Goal: Information Seeking & Learning: Learn about a topic

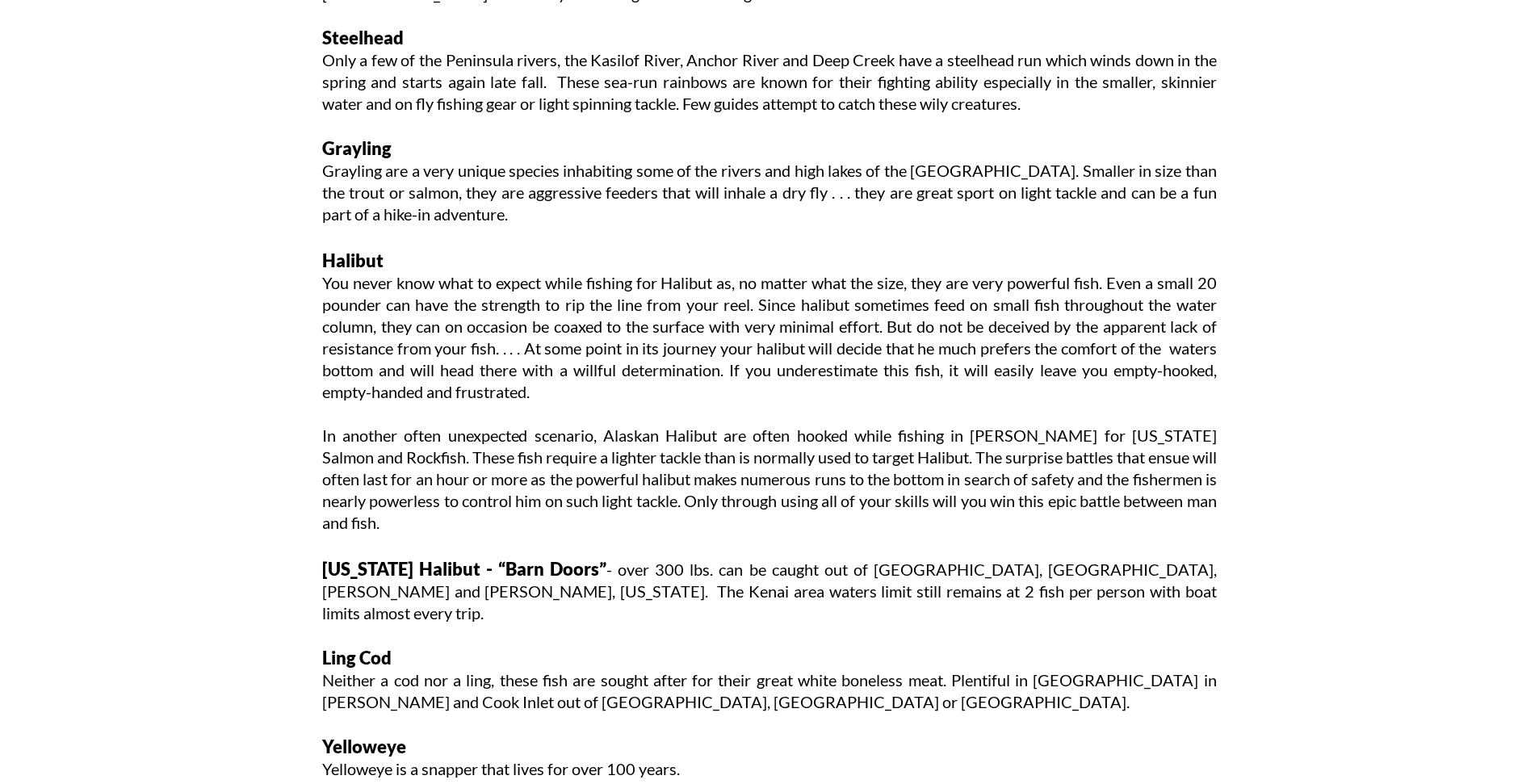
scroll to position [2560, 0]
click at [326, 571] on span "[US_STATE] Halibut - “Barn Doors”" at bounding box center [464, 571] width 284 height 22
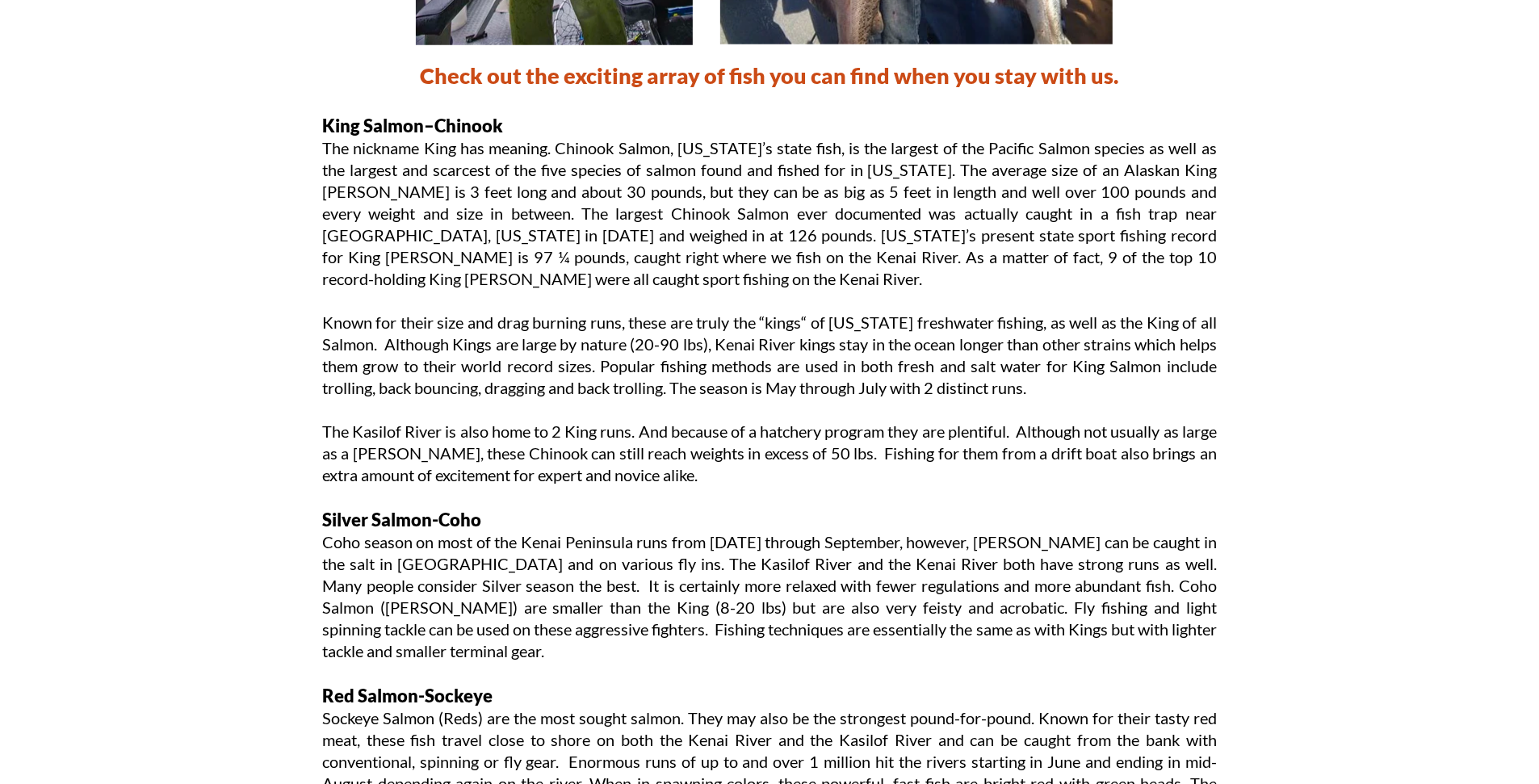
scroll to position [1348, 0]
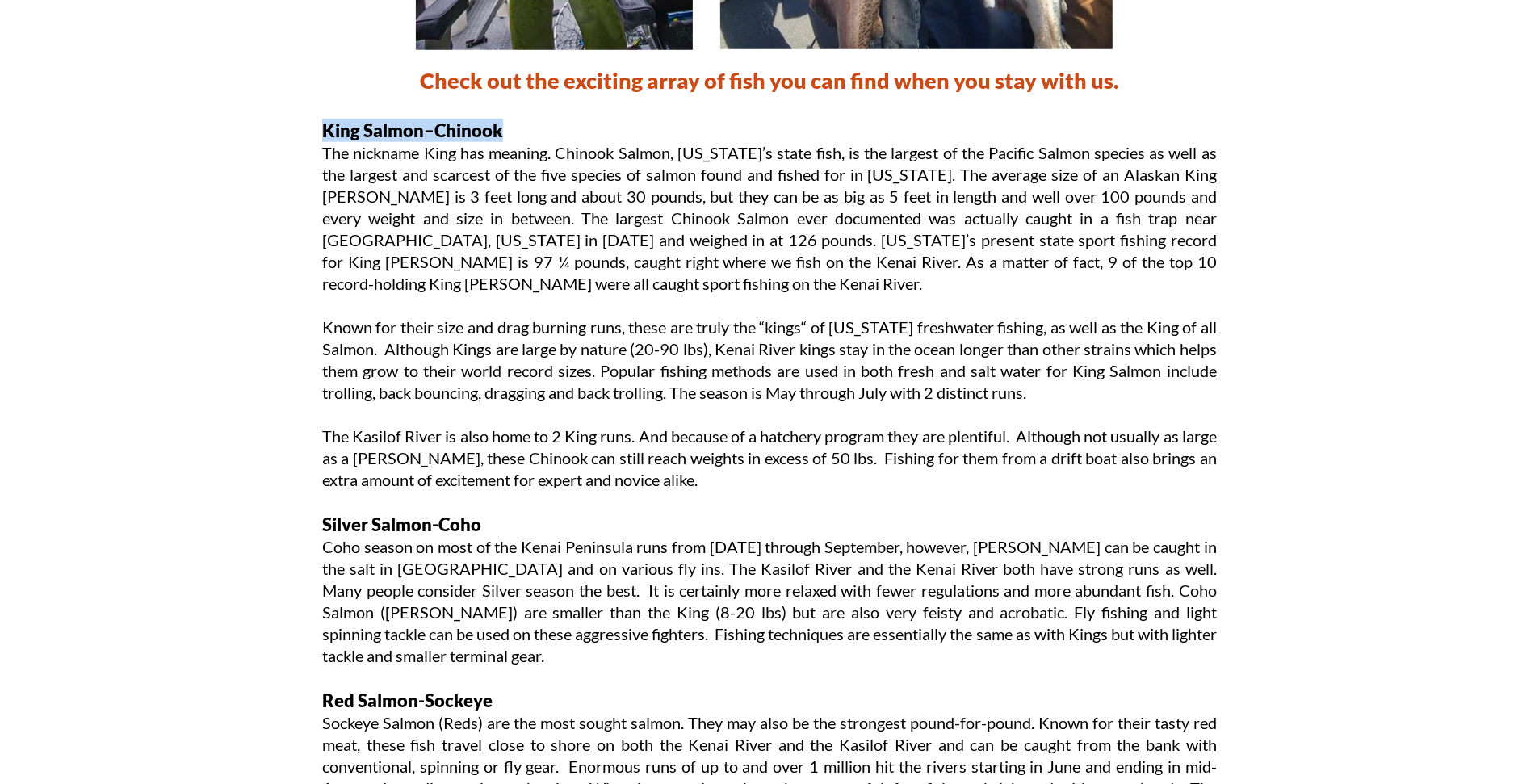
drag, startPoint x: 505, startPoint y: 127, endPoint x: 322, endPoint y: 123, distance: 183.0
click at [322, 123] on p "King Salmon–Chinook" at bounding box center [770, 130] width 895 height 24
copy p "King Salmon–Chinook"
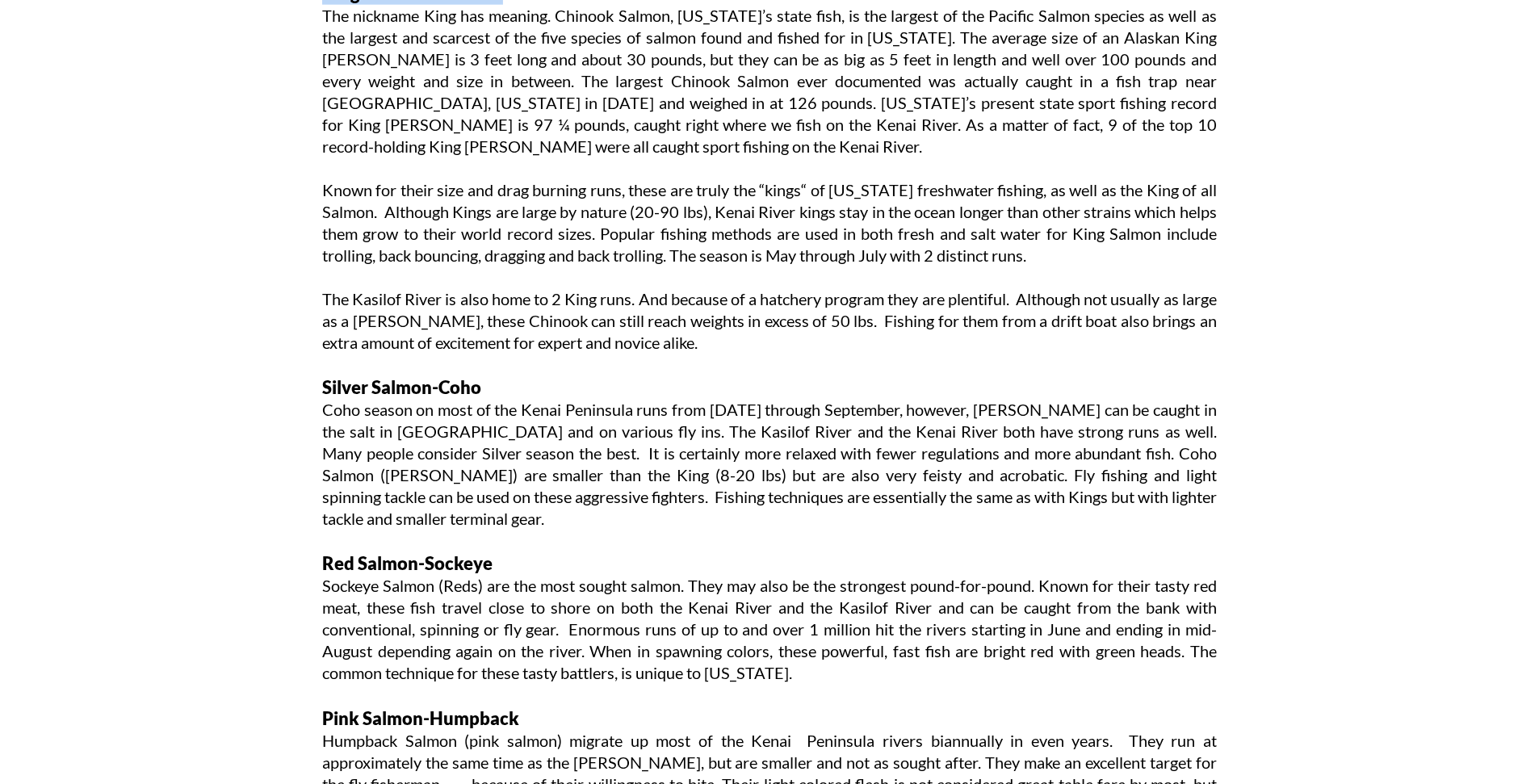
scroll to position [1423, 0]
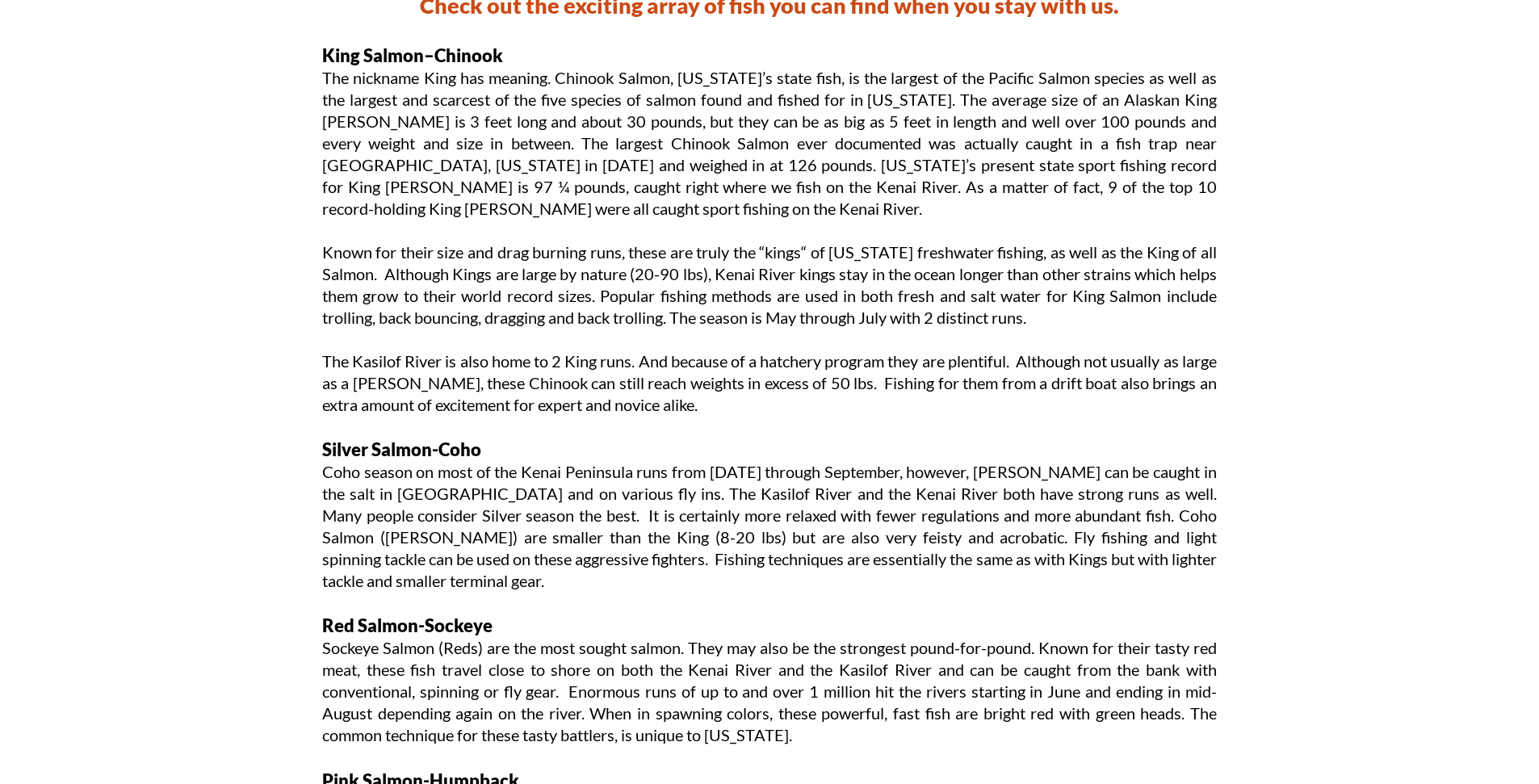
click at [485, 451] on p "Silver Salmon-Coho" at bounding box center [770, 449] width 895 height 24
drag, startPoint x: 460, startPoint y: 449, endPoint x: 307, endPoint y: 445, distance: 153.1
copy p "Silver Salmon-Coho"
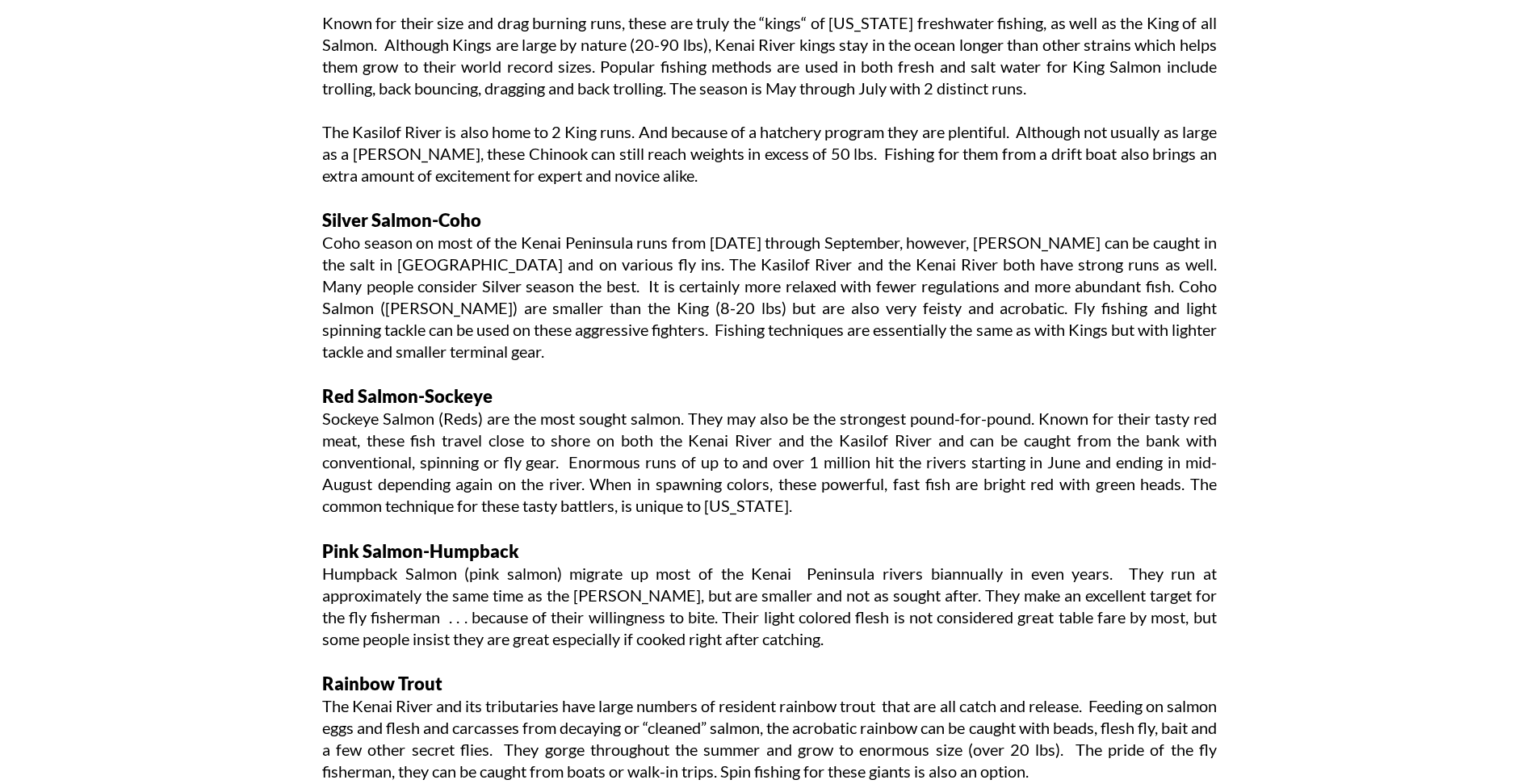
click at [532, 404] on p "Red Salmon-Sockeye" at bounding box center [770, 396] width 895 height 24
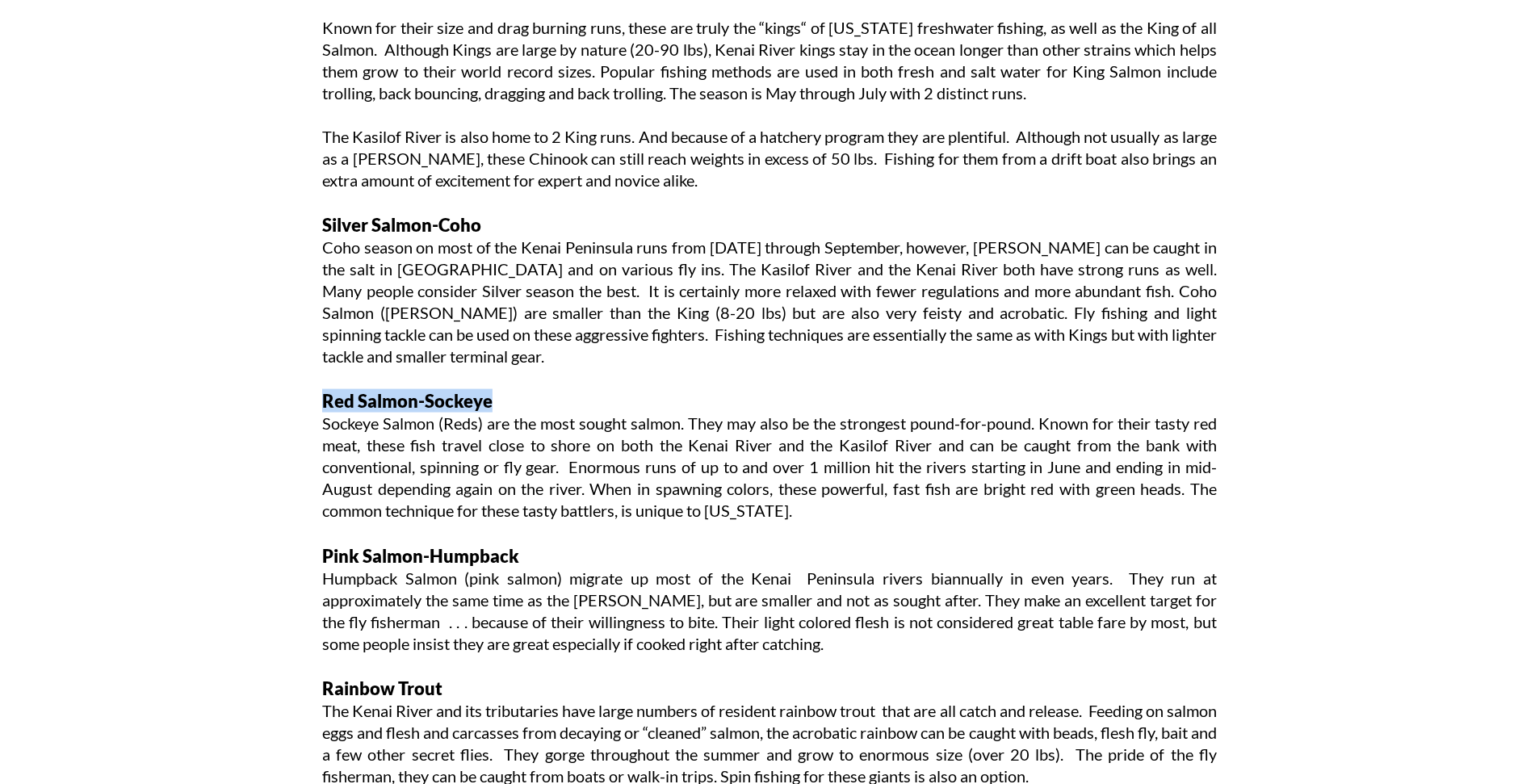
drag, startPoint x: 500, startPoint y: 393, endPoint x: 301, endPoint y: 394, distance: 199.0
copy p "Red Salmon-Sockeye"
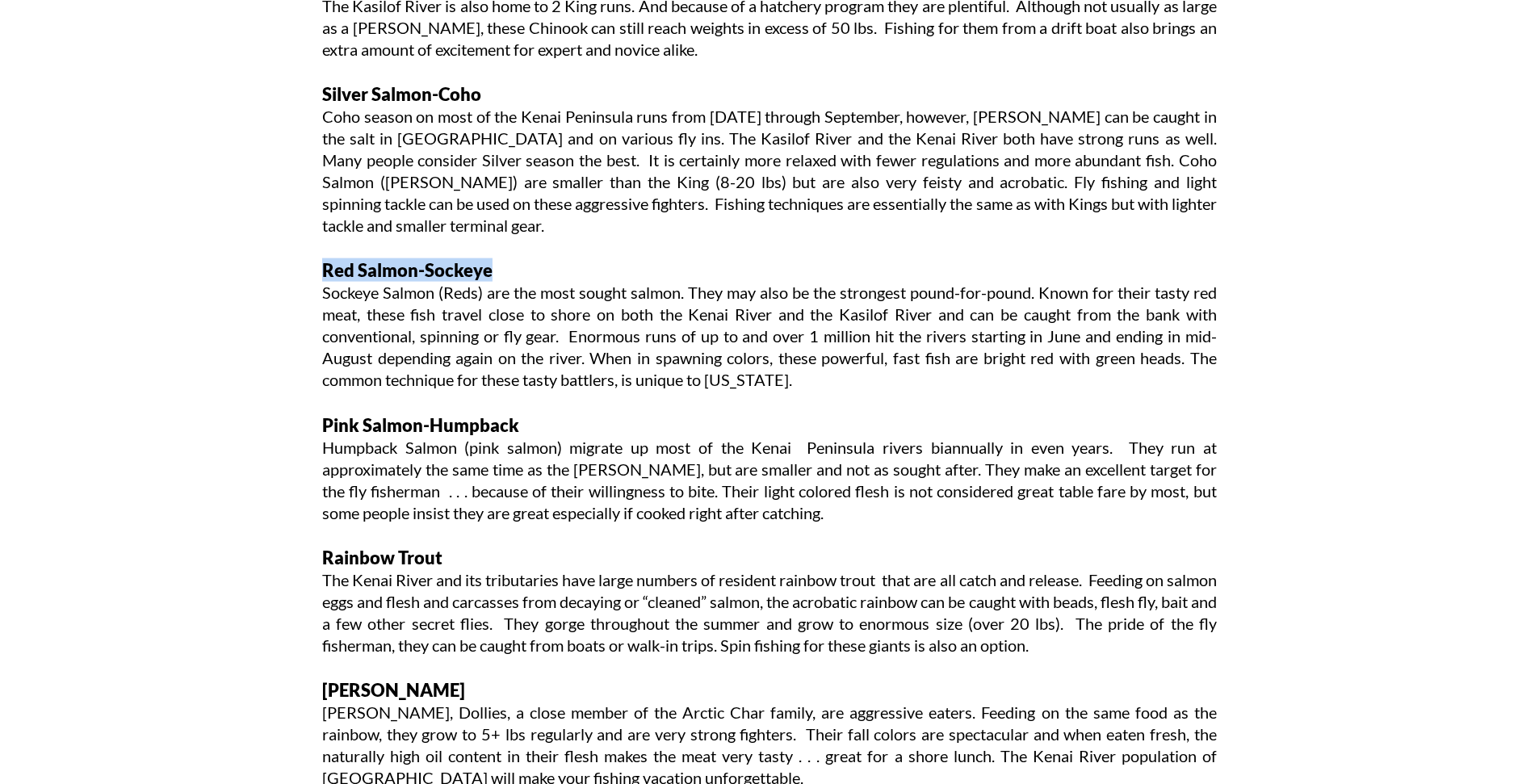
scroll to position [1823, 0]
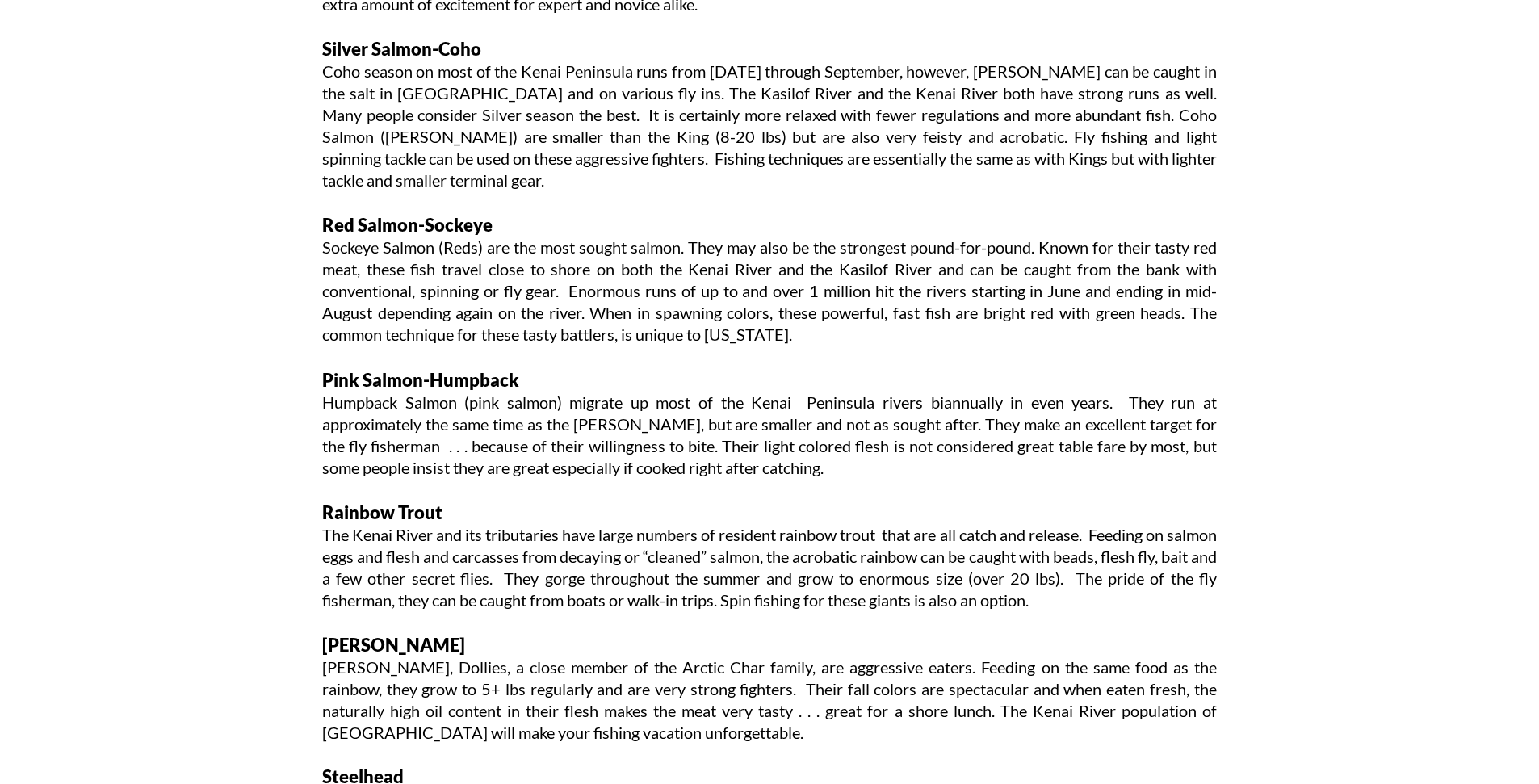
click at [548, 382] on p "Pink Salmon-Humpback" at bounding box center [770, 380] width 895 height 24
drag, startPoint x: 520, startPoint y: 381, endPoint x: 298, endPoint y: 383, distance: 222.0
click at [322, 383] on div "King Salmon–Chinook The nickname King has meaning. Chinook Salmon, [US_STATE]’s…" at bounding box center [770, 625] width 895 height 1964
copy p "Pink Salmon-Humpback"
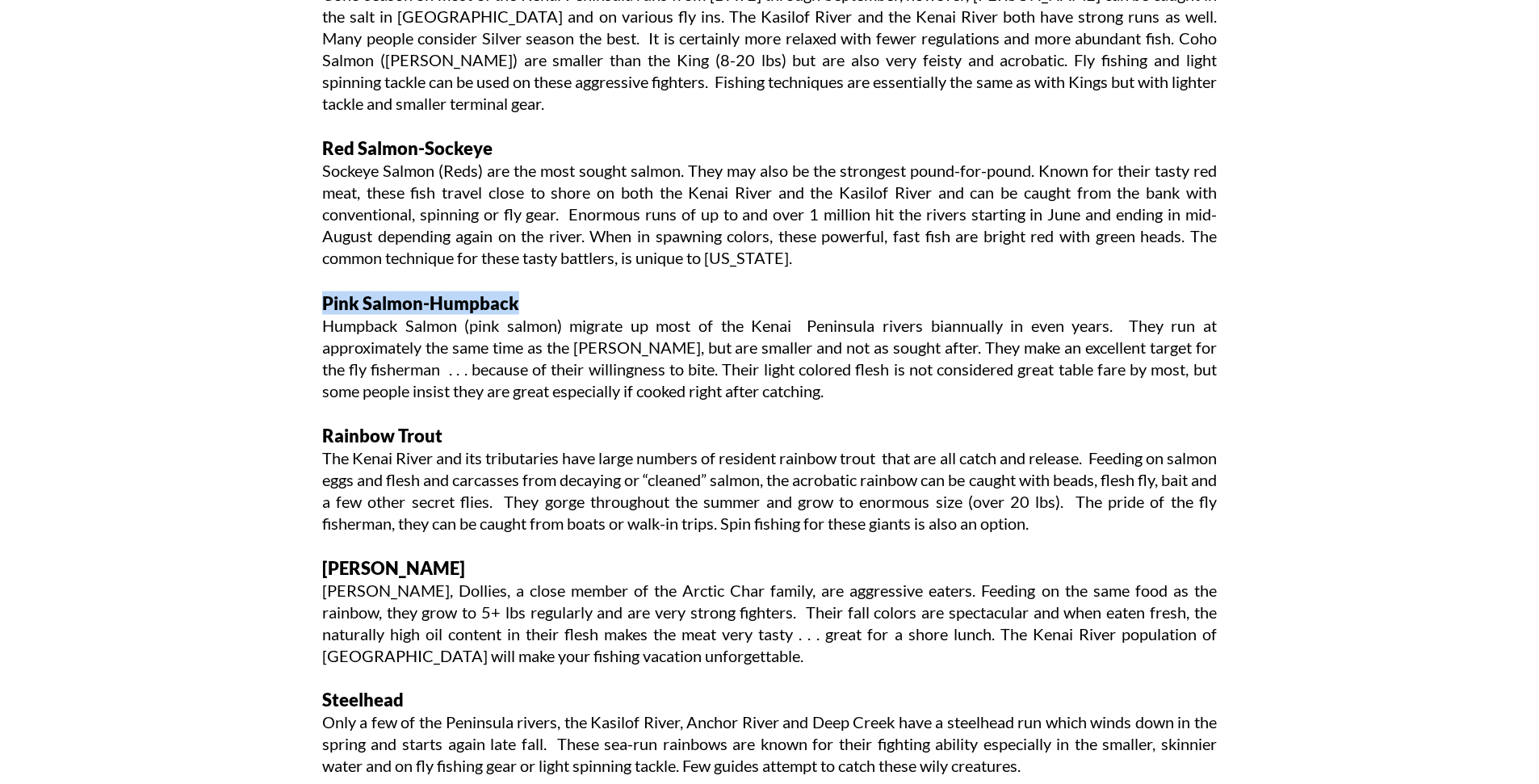
scroll to position [1903, 0]
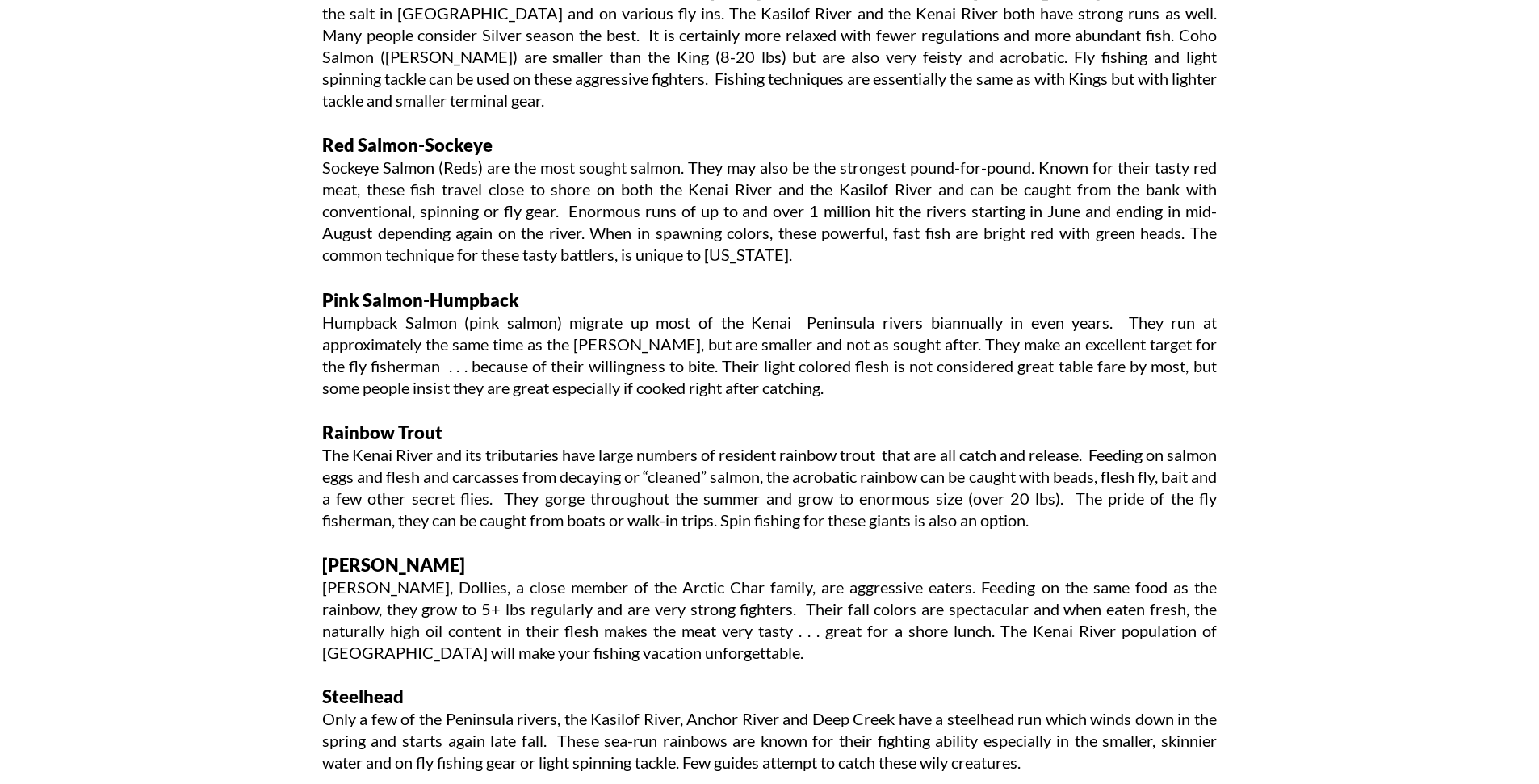
click at [479, 435] on p "Rainbow Trout" at bounding box center [770, 432] width 895 height 24
drag, startPoint x: 440, startPoint y: 433, endPoint x: 271, endPoint y: 428, distance: 169.1
click at [322, 428] on div "King Salmon–Chinook The nickname King has meaning. Chinook Salmon, [US_STATE]’s…" at bounding box center [770, 546] width 895 height 1964
copy p "Rainbow Trout"
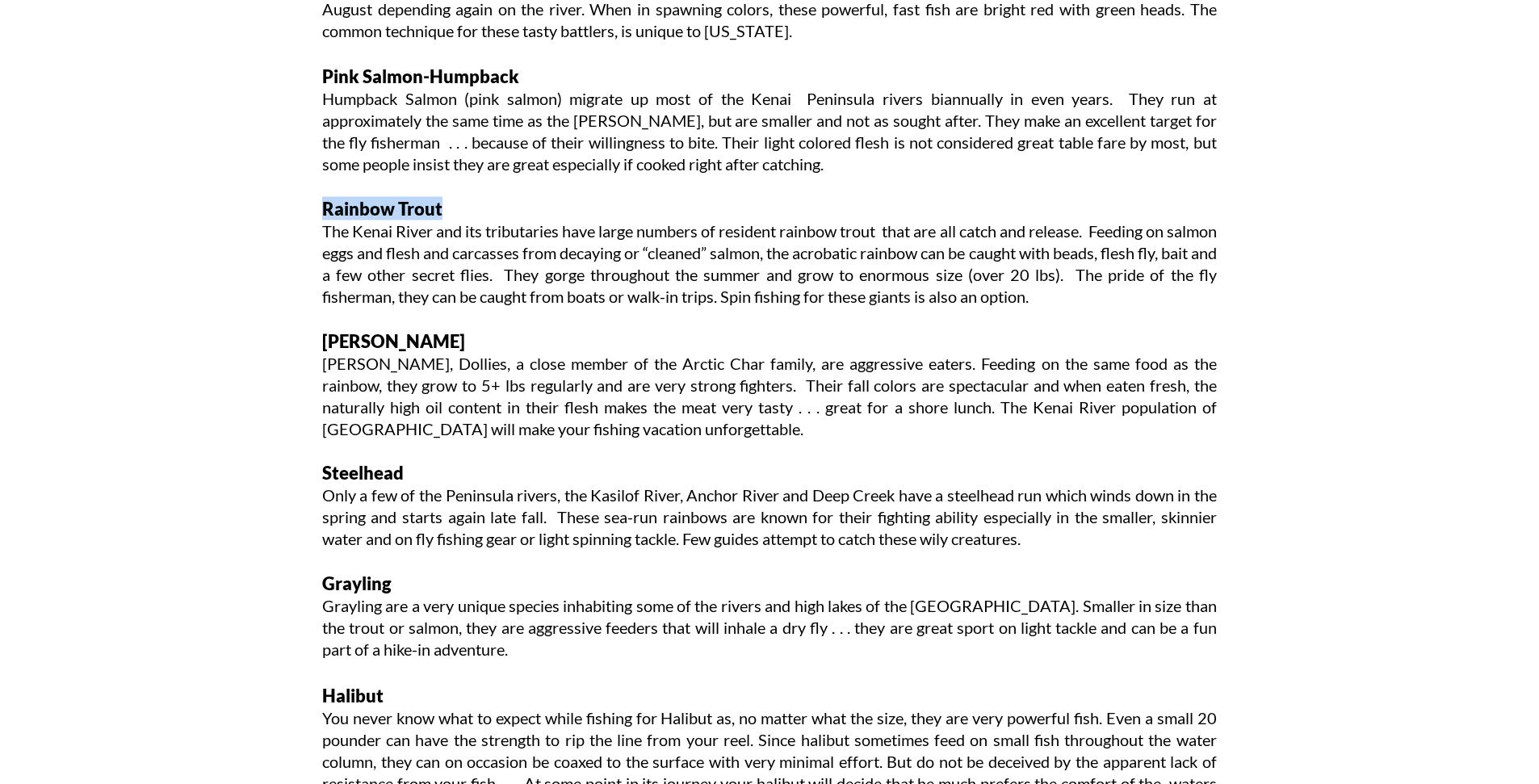
scroll to position [2130, 0]
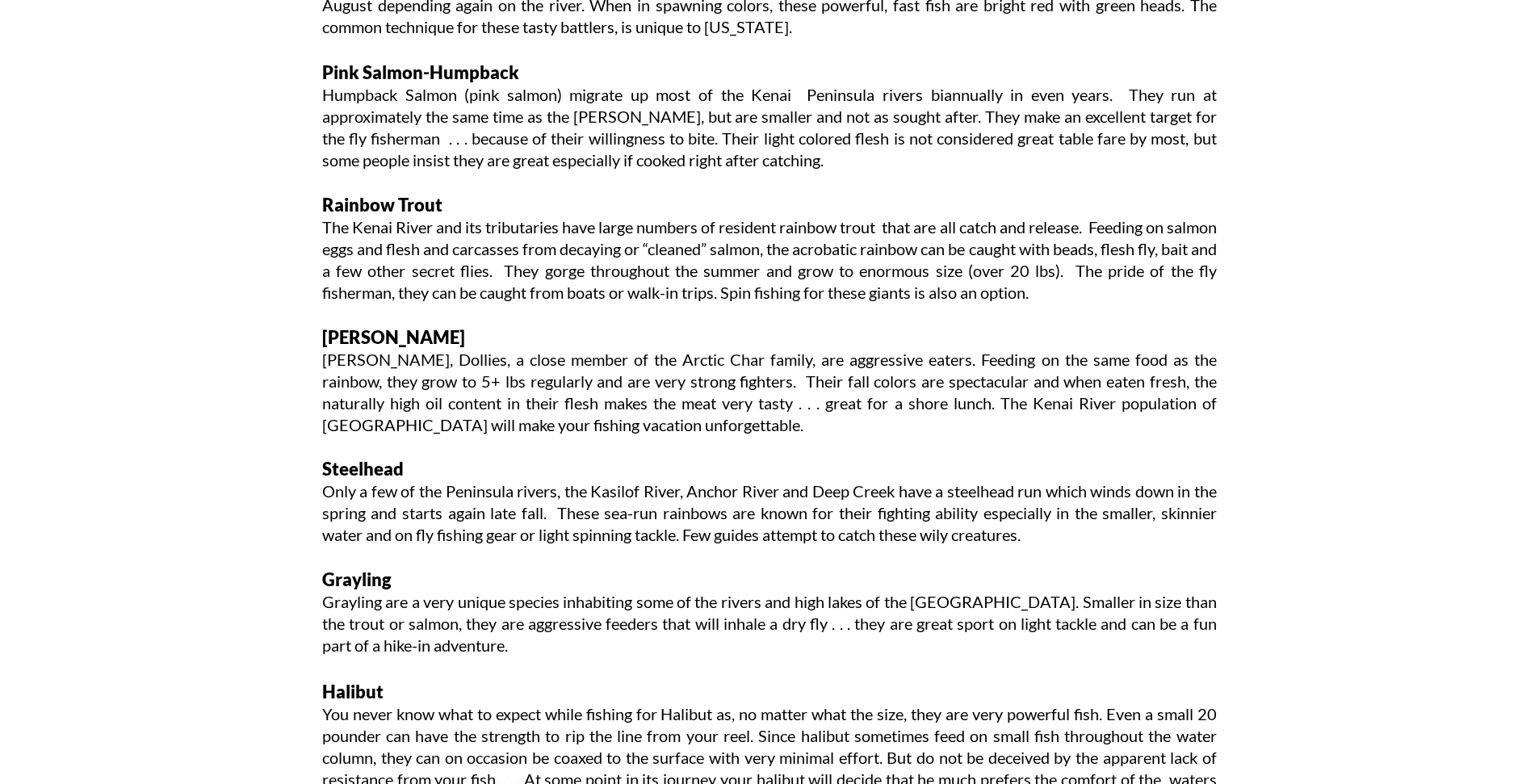
click at [459, 334] on p "[PERSON_NAME]" at bounding box center [770, 337] width 895 height 24
drag, startPoint x: 448, startPoint y: 338, endPoint x: 224, endPoint y: 335, distance: 224.0
click at [322, 335] on div "King Salmon–Chinook The nickname King has meaning. Chinook Salmon, [US_STATE]’s…" at bounding box center [770, 318] width 895 height 1964
copy p "[PERSON_NAME]"
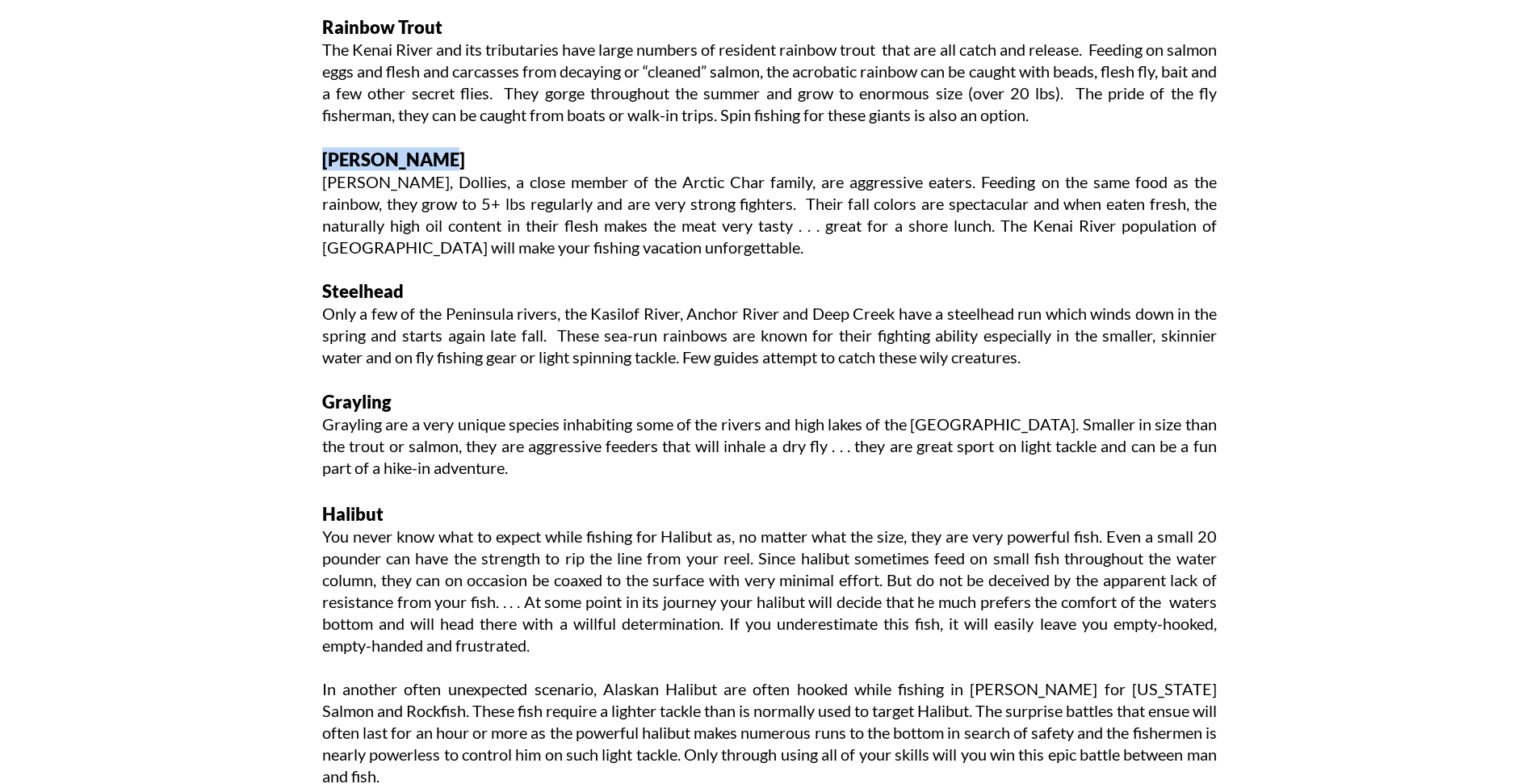
scroll to position [2311, 0]
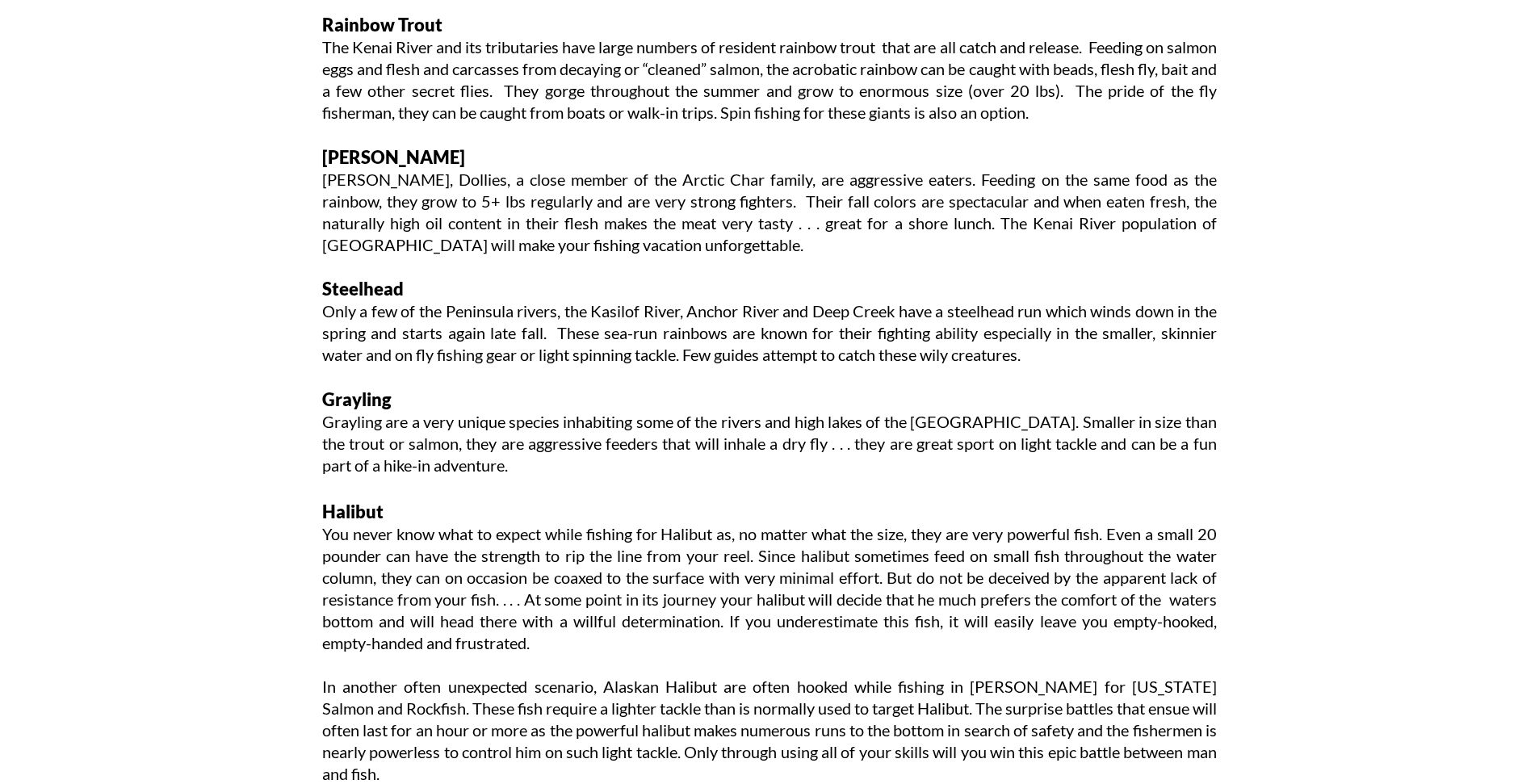
click at [418, 291] on p "Steelhead" at bounding box center [770, 290] width 895 height 24
drag, startPoint x: 410, startPoint y: 289, endPoint x: 233, endPoint y: 289, distance: 177.0
click at [322, 289] on div "King Salmon–Chinook The nickname King has meaning. Chinook Salmon, [US_STATE]’s…" at bounding box center [770, 138] width 895 height 1964
copy p "Steelhead"
click at [395, 403] on p "Grayling" at bounding box center [770, 400] width 895 height 24
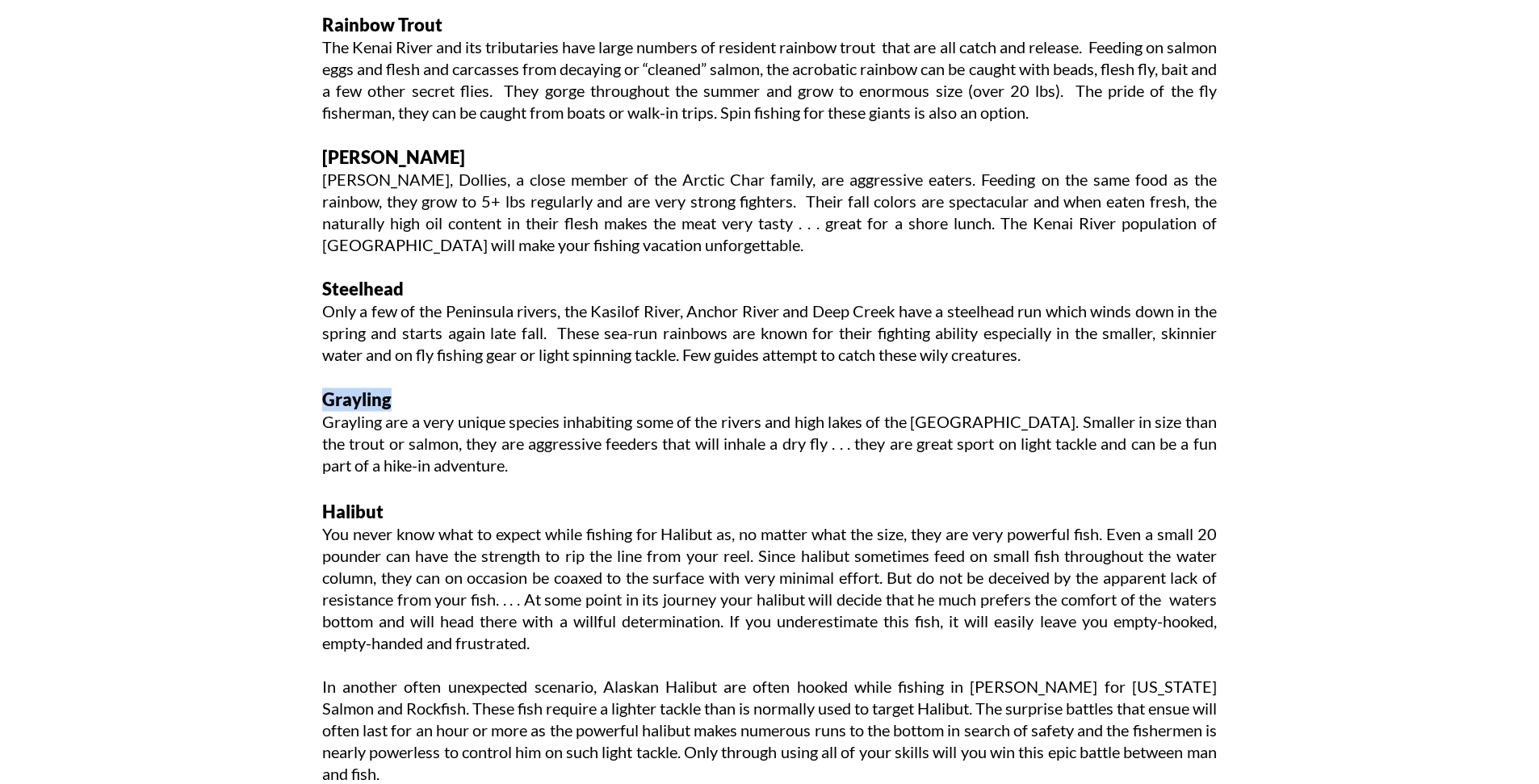
drag, startPoint x: 392, startPoint y: 402, endPoint x: 251, endPoint y: 400, distance: 141.0
click at [322, 400] on div "King Salmon–Chinook The nickname King has meaning. Chinook Salmon, [US_STATE]’s…" at bounding box center [770, 138] width 895 height 1964
copy p "Grayling"
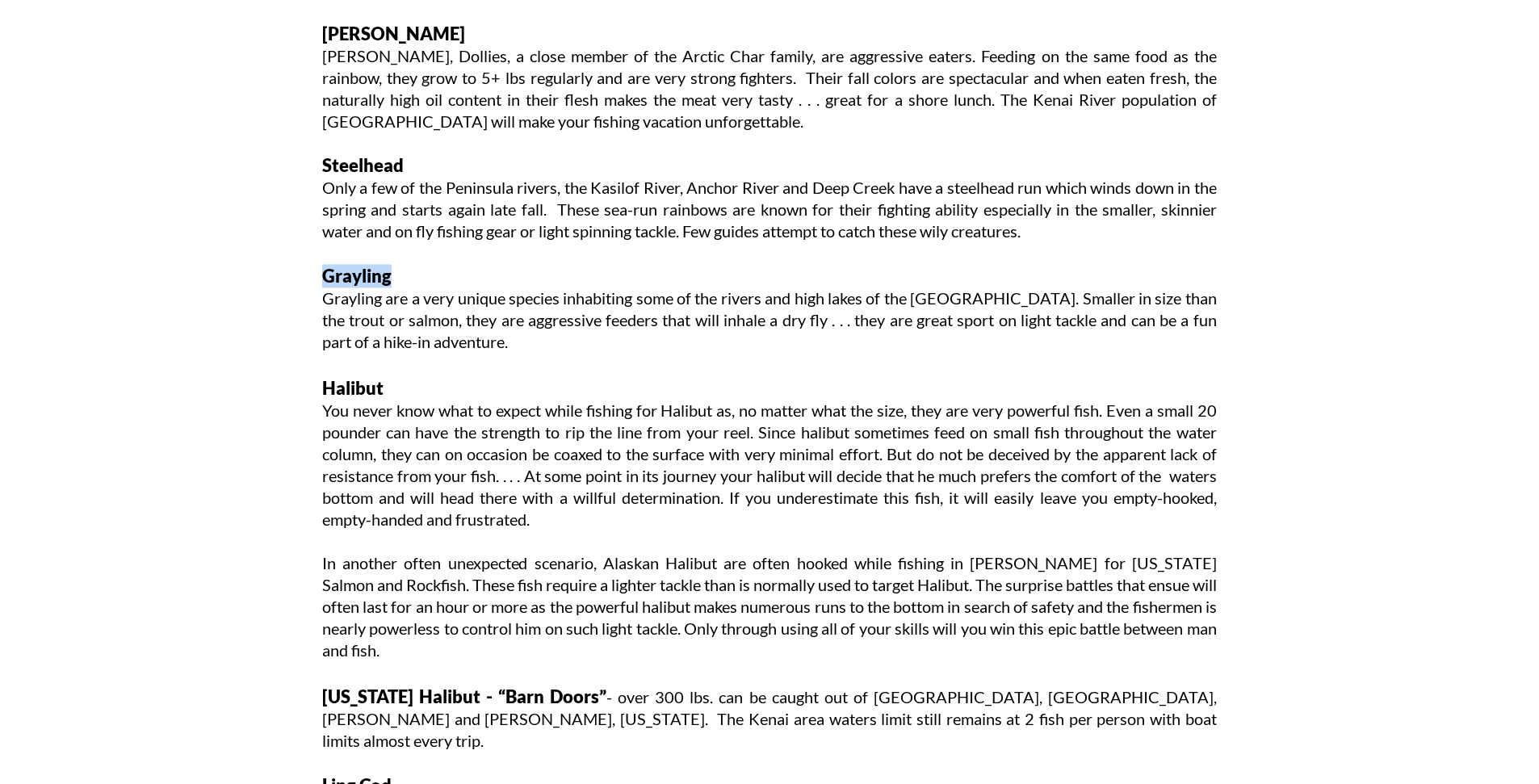
scroll to position [2482, 0]
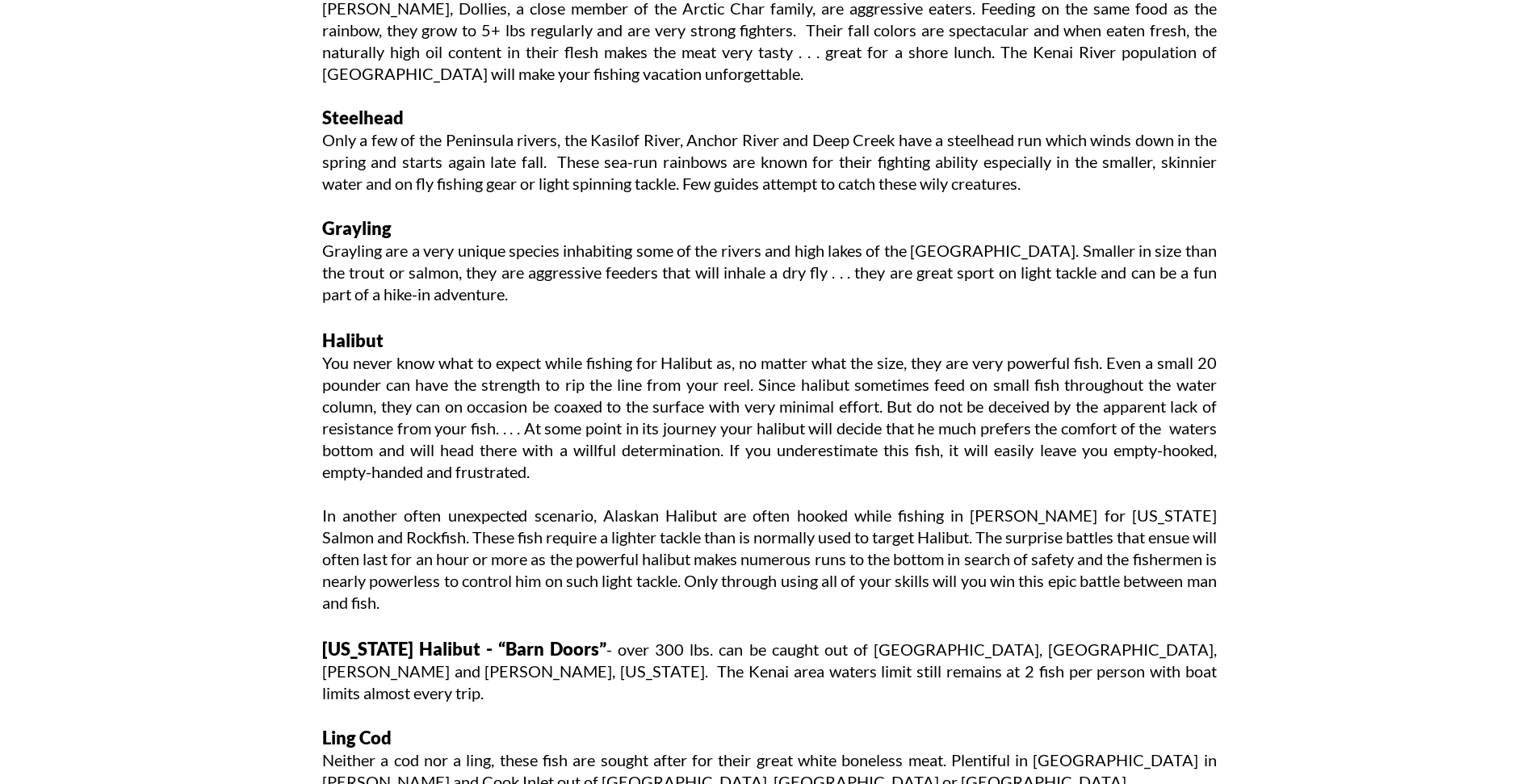
click at [423, 351] on p "Halibut" at bounding box center [770, 341] width 895 height 24
drag, startPoint x: 391, startPoint y: 340, endPoint x: 225, endPoint y: 345, distance: 166.1
copy p "Halibut"
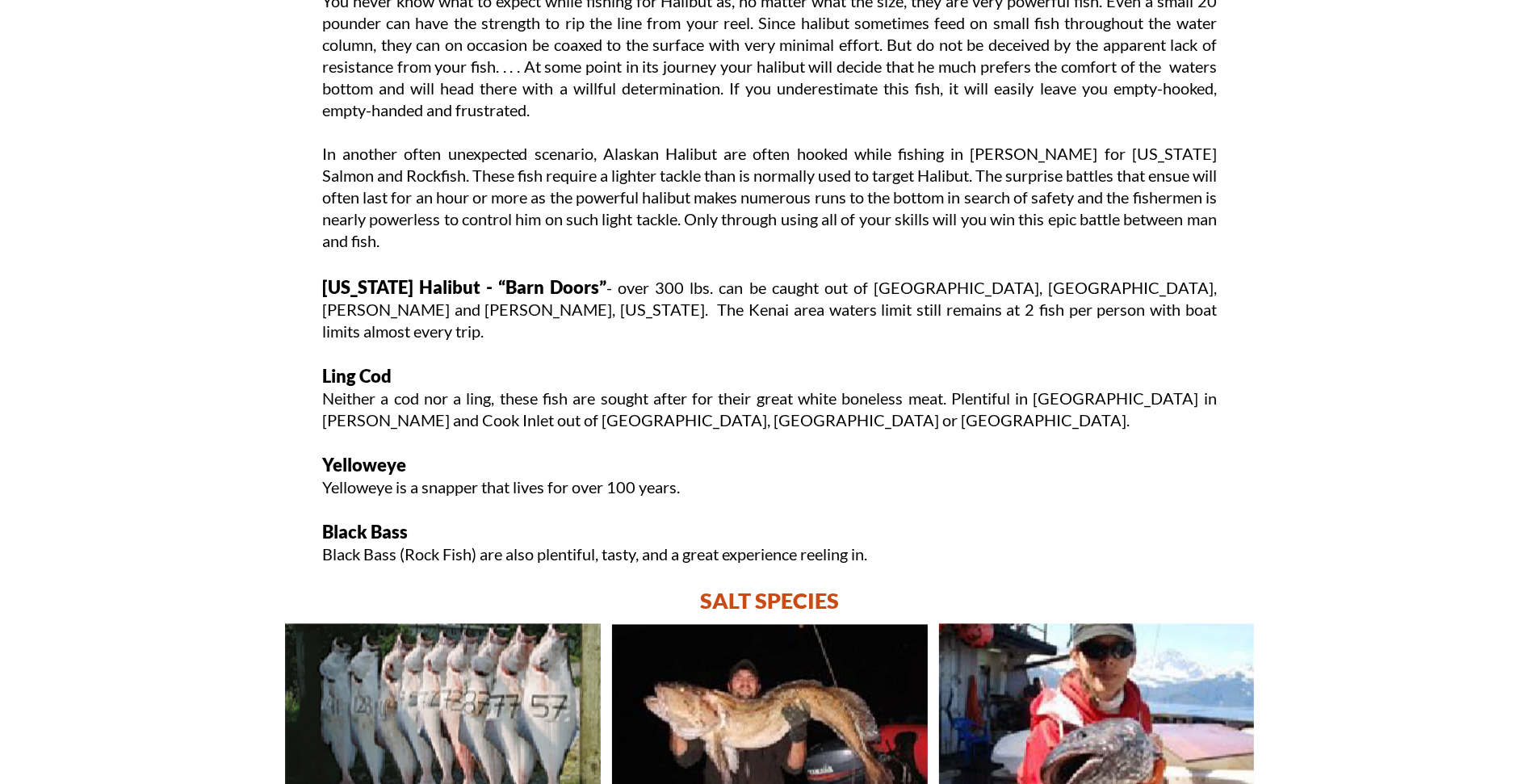
scroll to position [2845, 0]
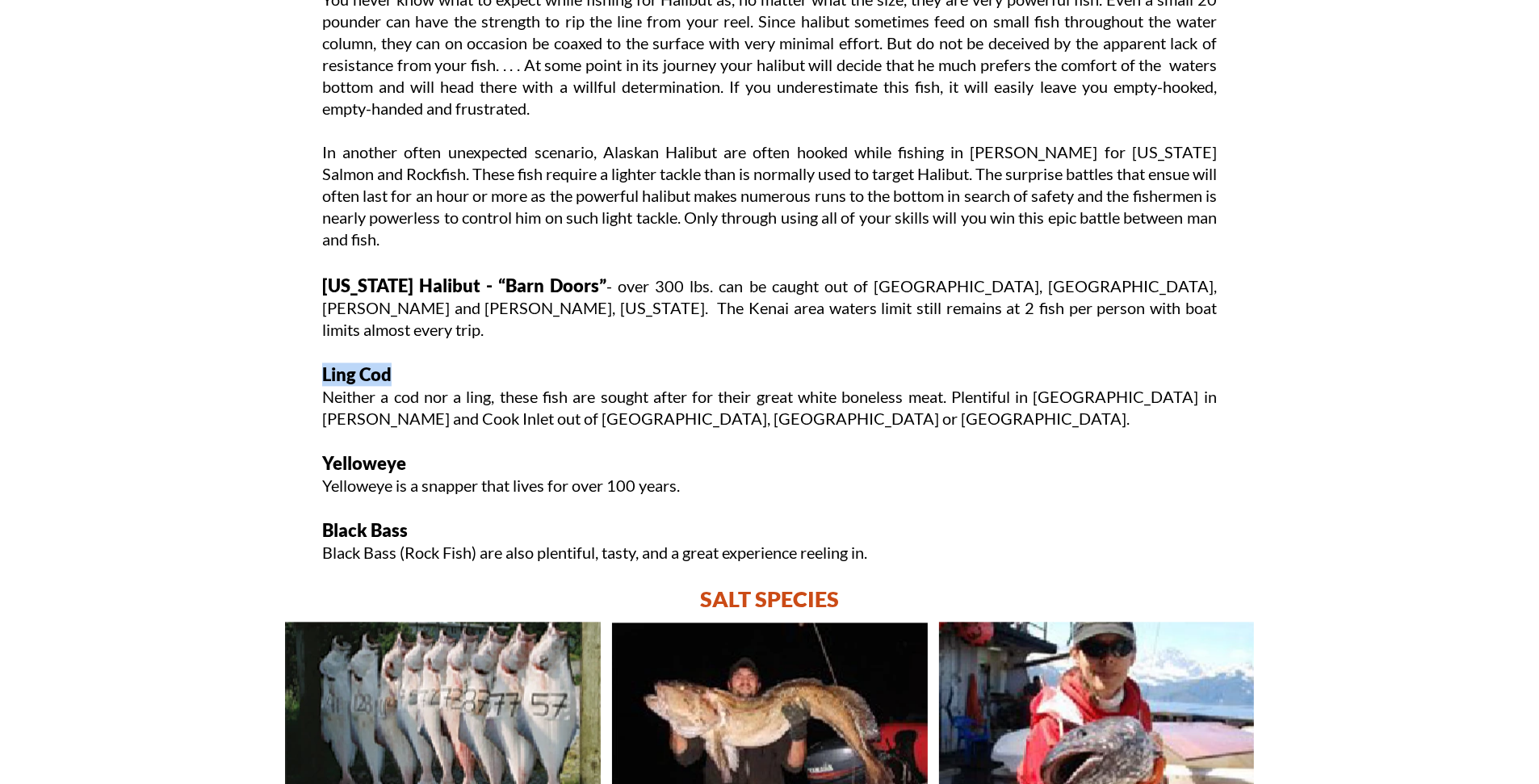
drag, startPoint x: 414, startPoint y: 347, endPoint x: 215, endPoint y: 344, distance: 199.0
copy p "Ling Cod"
click at [427, 451] on p "Yelloweye" at bounding box center [770, 463] width 895 height 24
drag, startPoint x: 427, startPoint y: 440, endPoint x: 176, endPoint y: 442, distance: 251.0
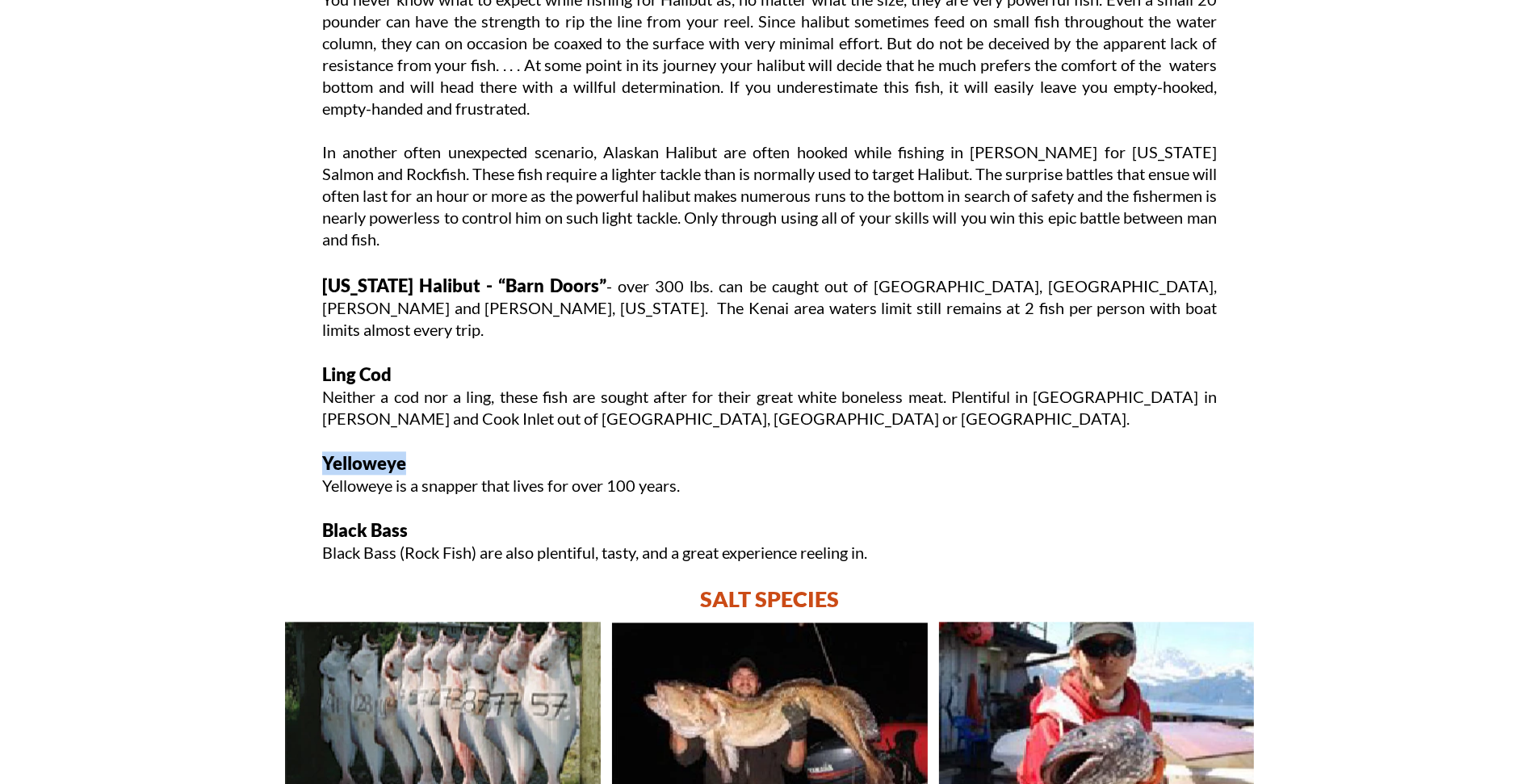
click at [421, 518] on p "Black Bass" at bounding box center [770, 530] width 895 height 24
drag, startPoint x: 423, startPoint y: 508, endPoint x: 127, endPoint y: 502, distance: 296.1
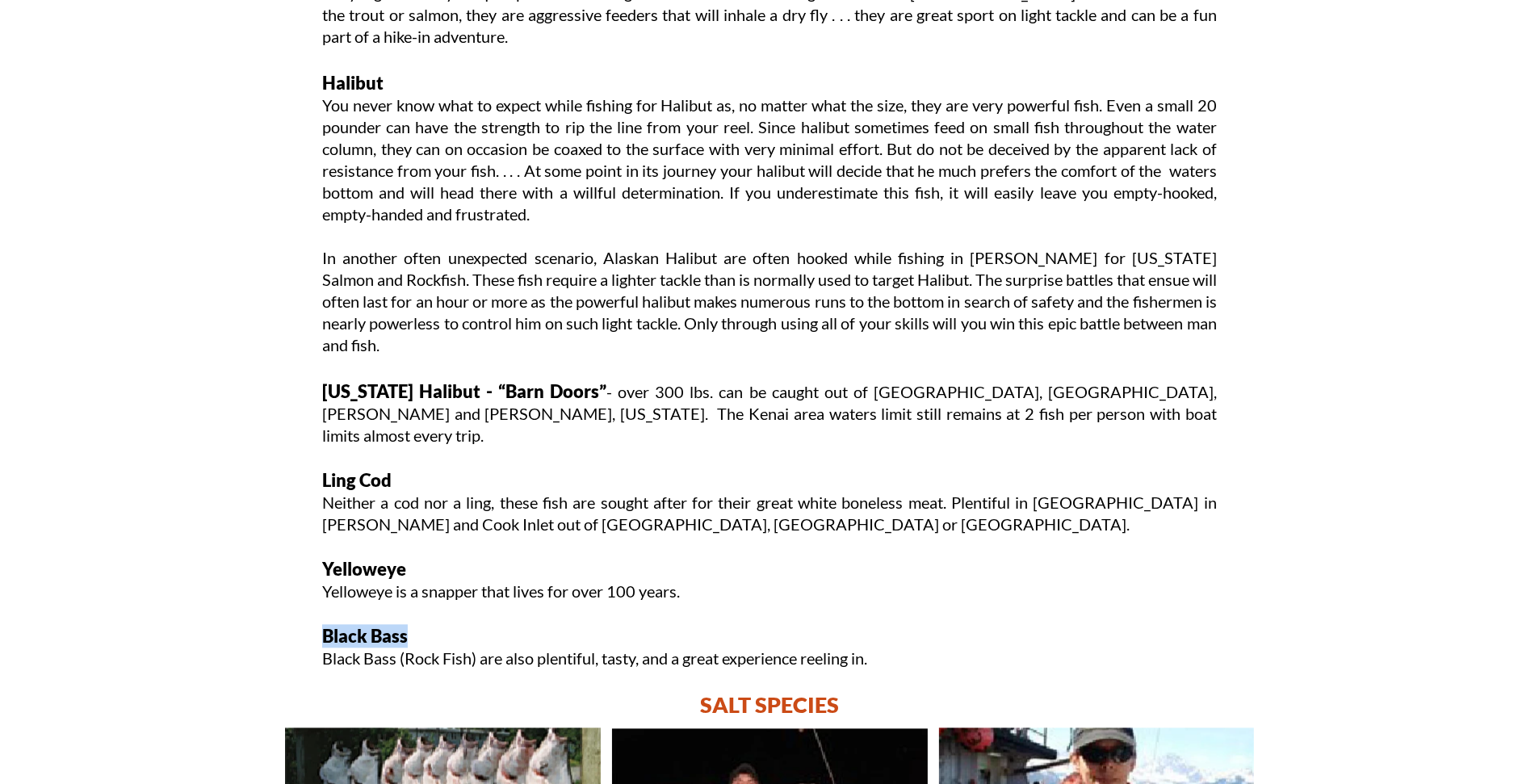
scroll to position [2733, 0]
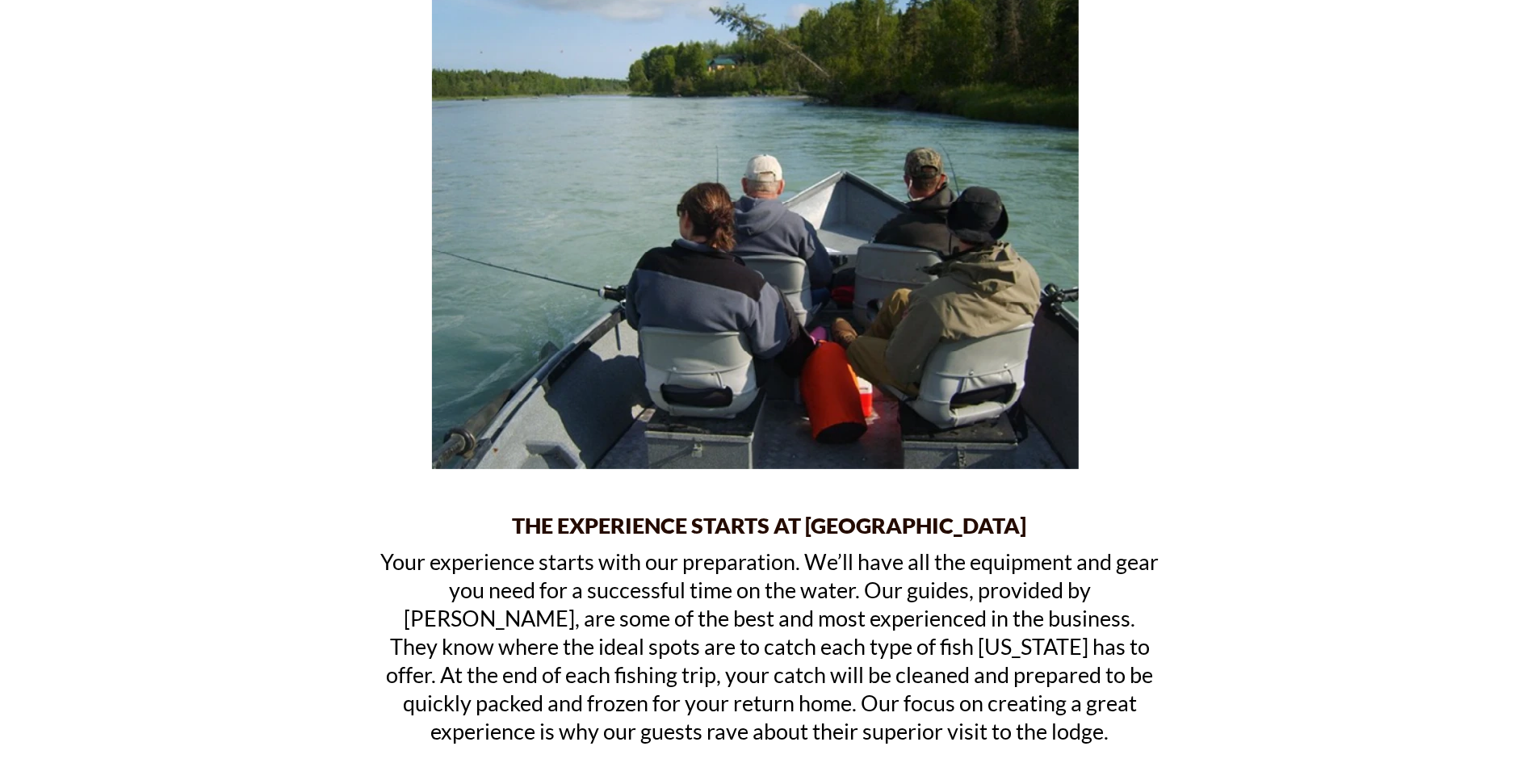
scroll to position [226, 0]
